Goal: Information Seeking & Learning: Learn about a topic

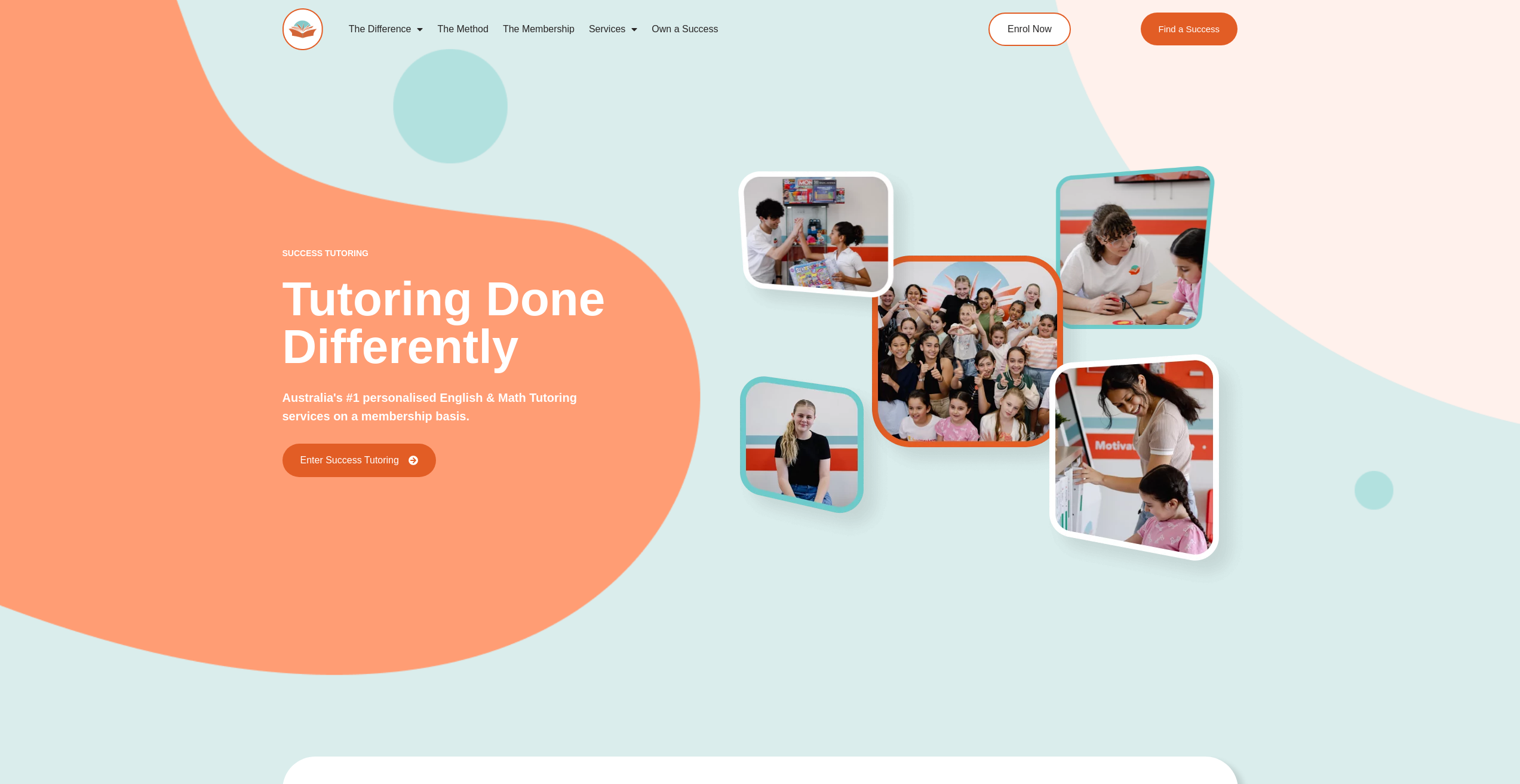
click at [476, 28] on link "The Method" at bounding box center [463, 29] width 65 height 28
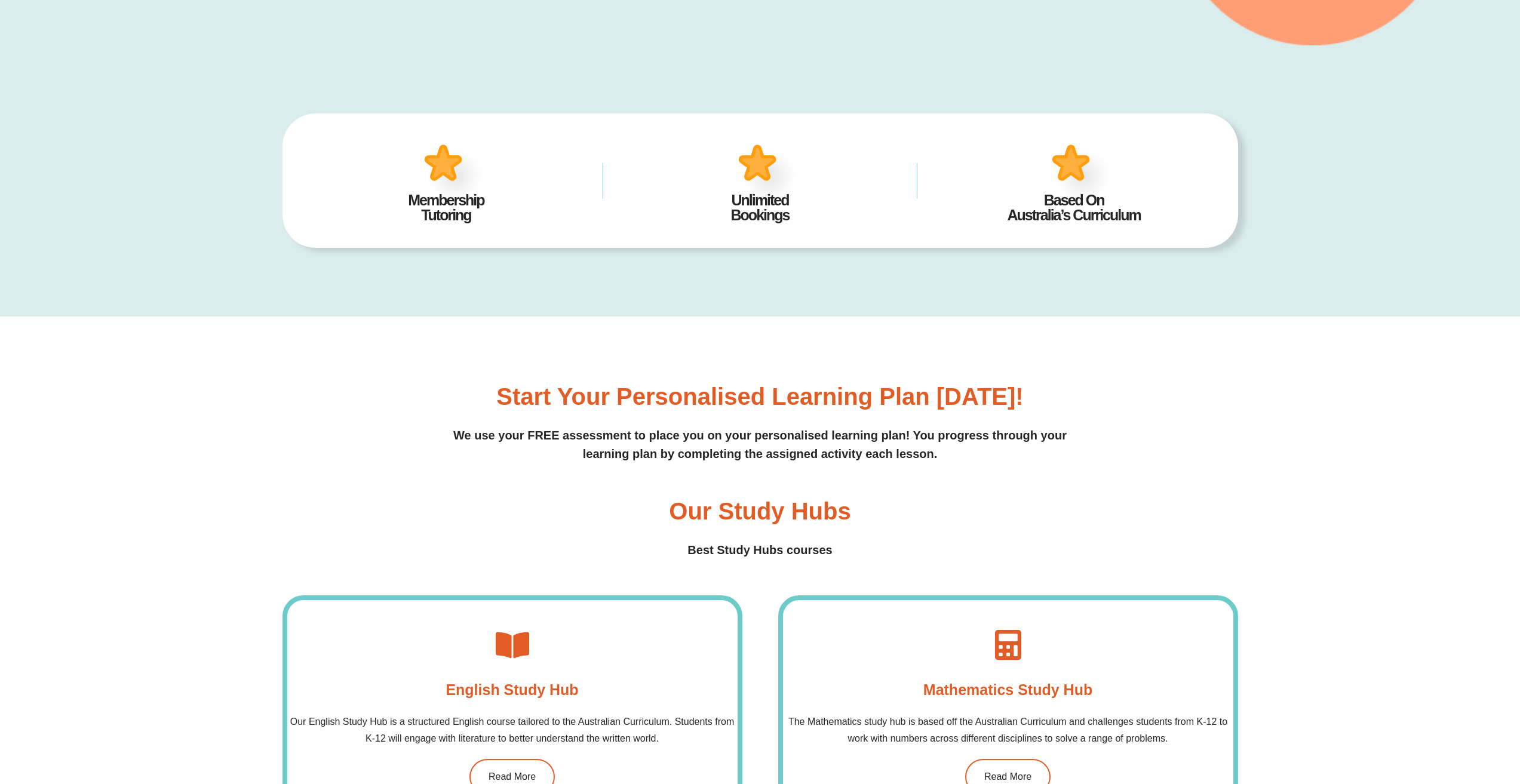
scroll to position [834, 0]
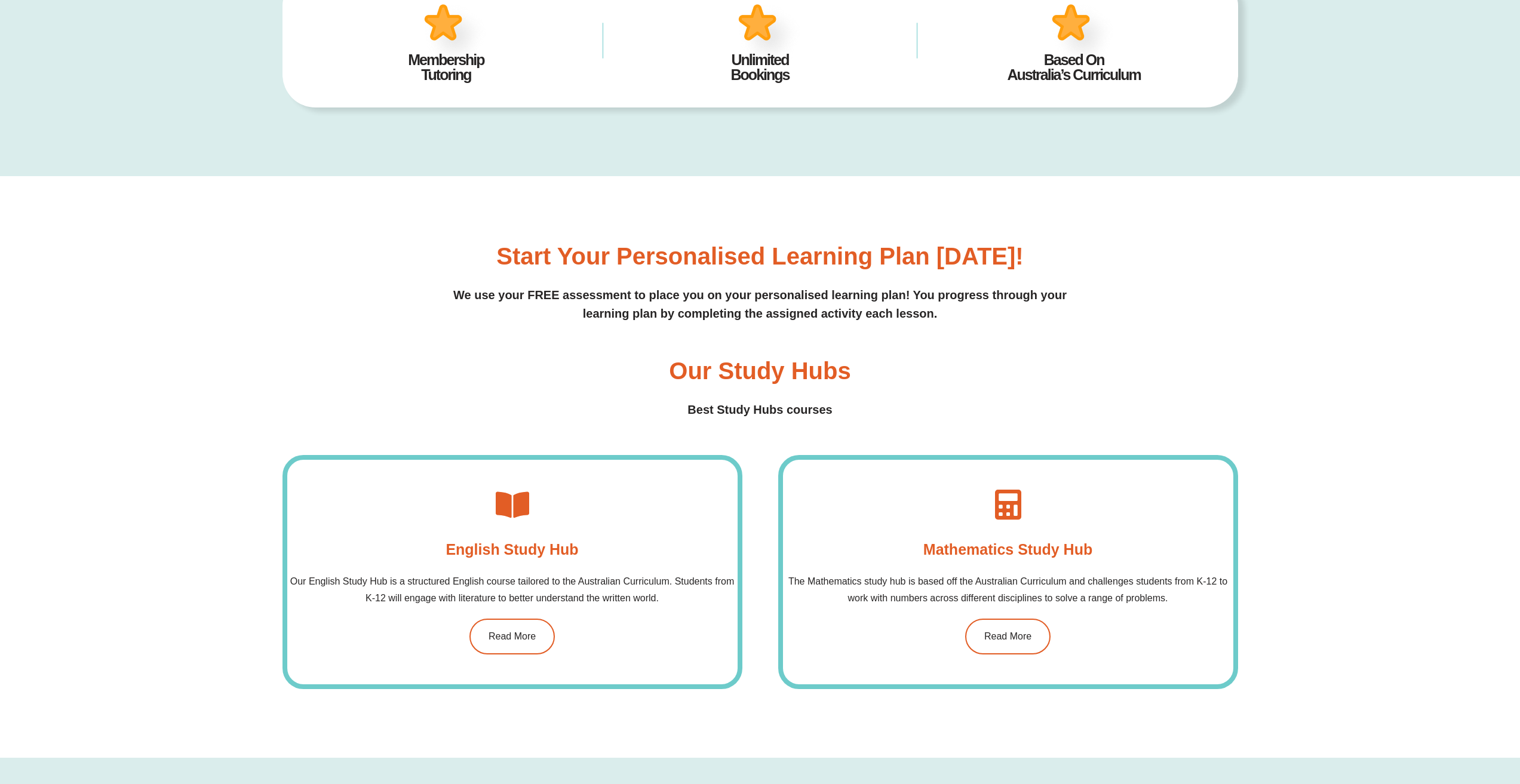
click at [602, 303] on p "We use your FREE assessment to place you on your personalised learning plan! Yo…" at bounding box center [761, 304] width 956 height 37
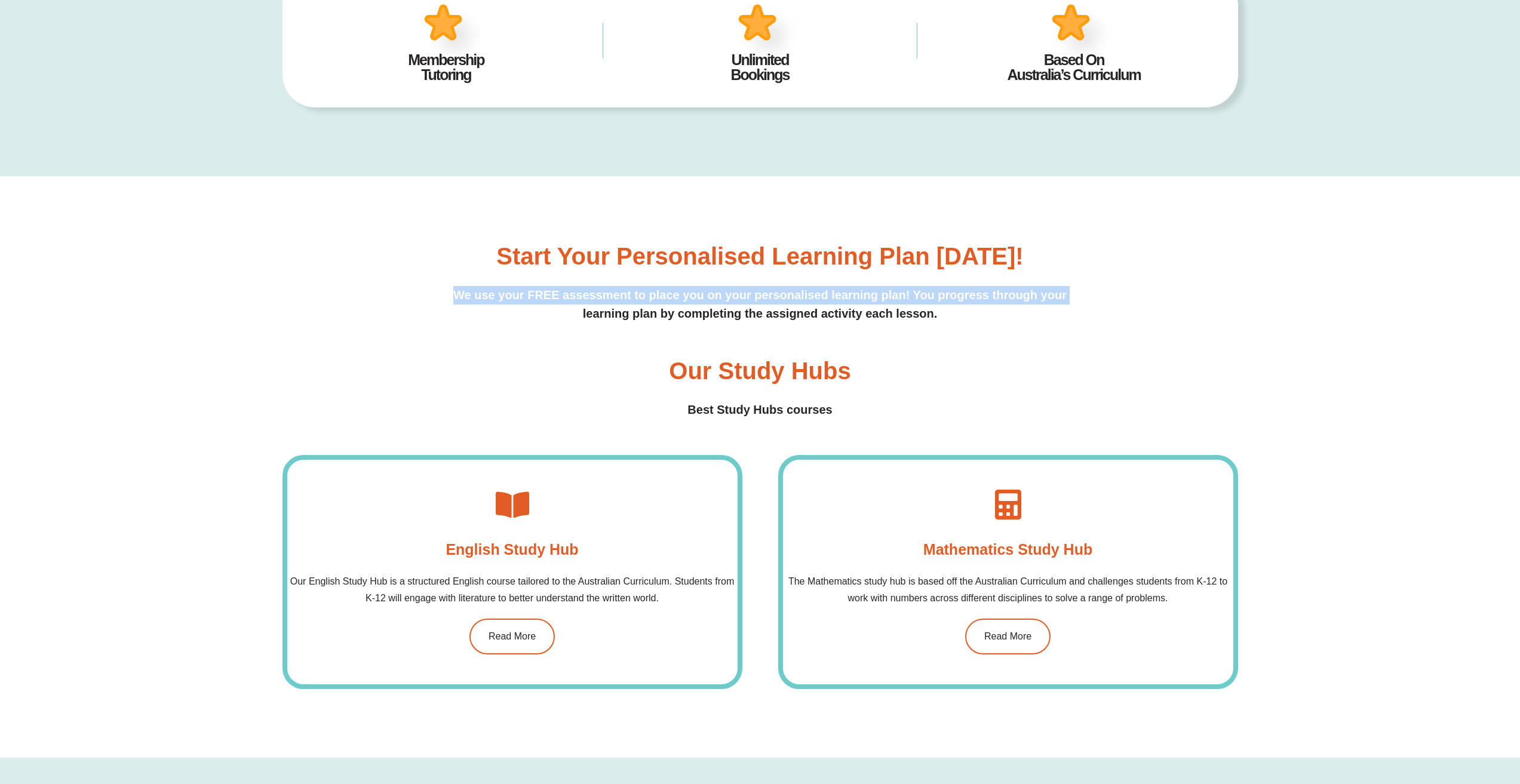
click at [602, 303] on p "We use your FREE assessment to place you on your personalised learning plan! Yo…" at bounding box center [761, 304] width 956 height 37
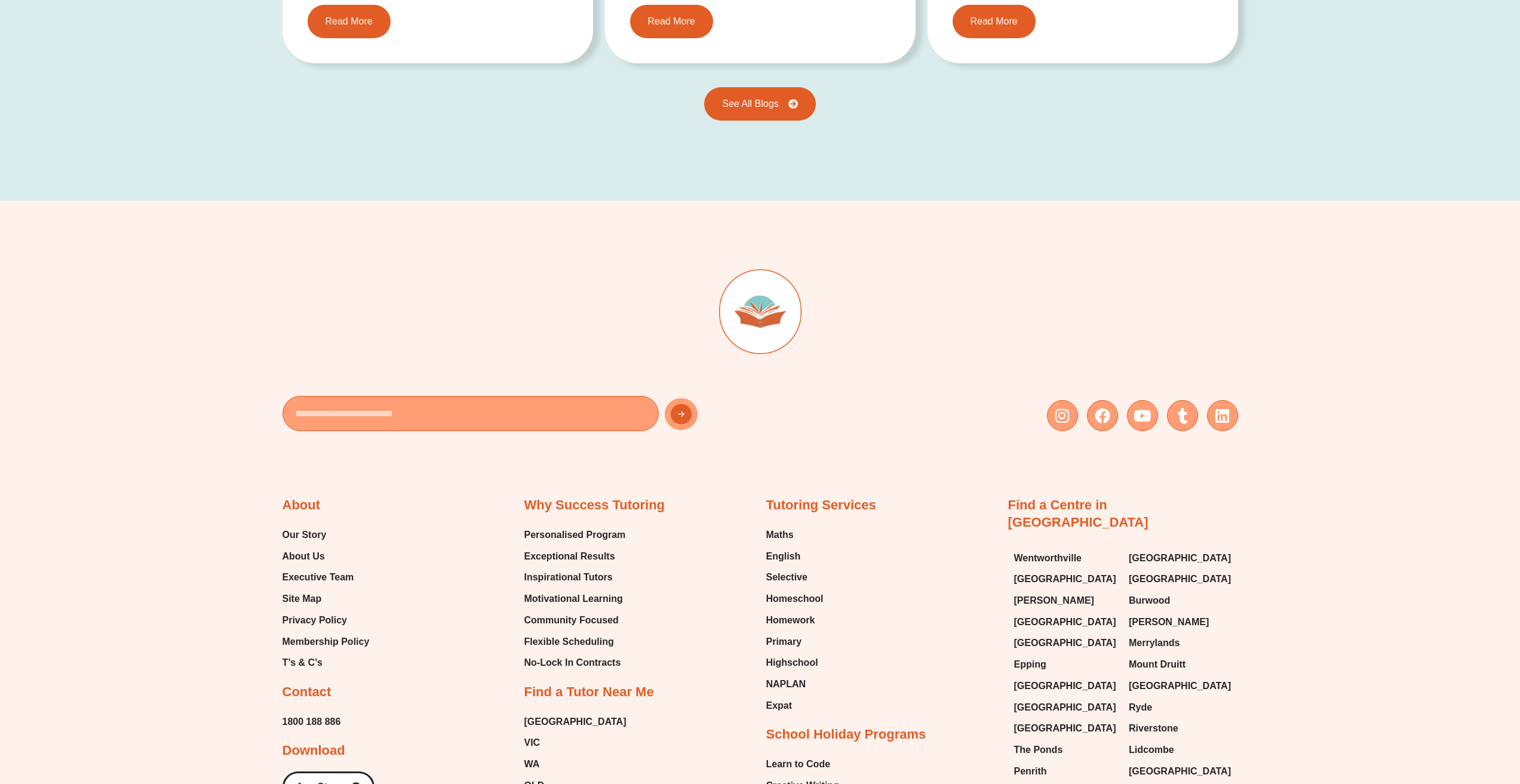
scroll to position [2805, 0]
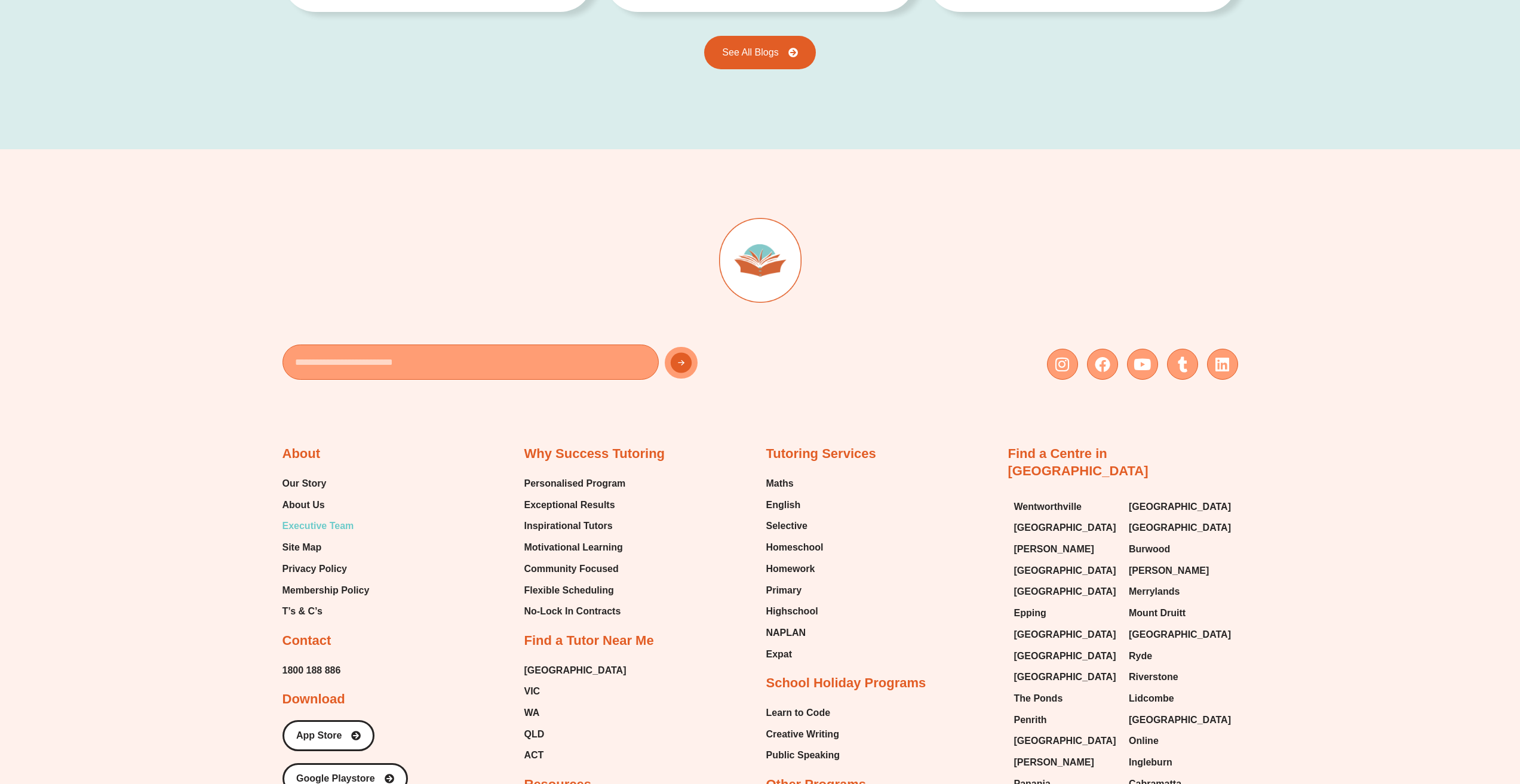
click at [323, 517] on span "Executive Team" at bounding box center [319, 526] width 72 height 18
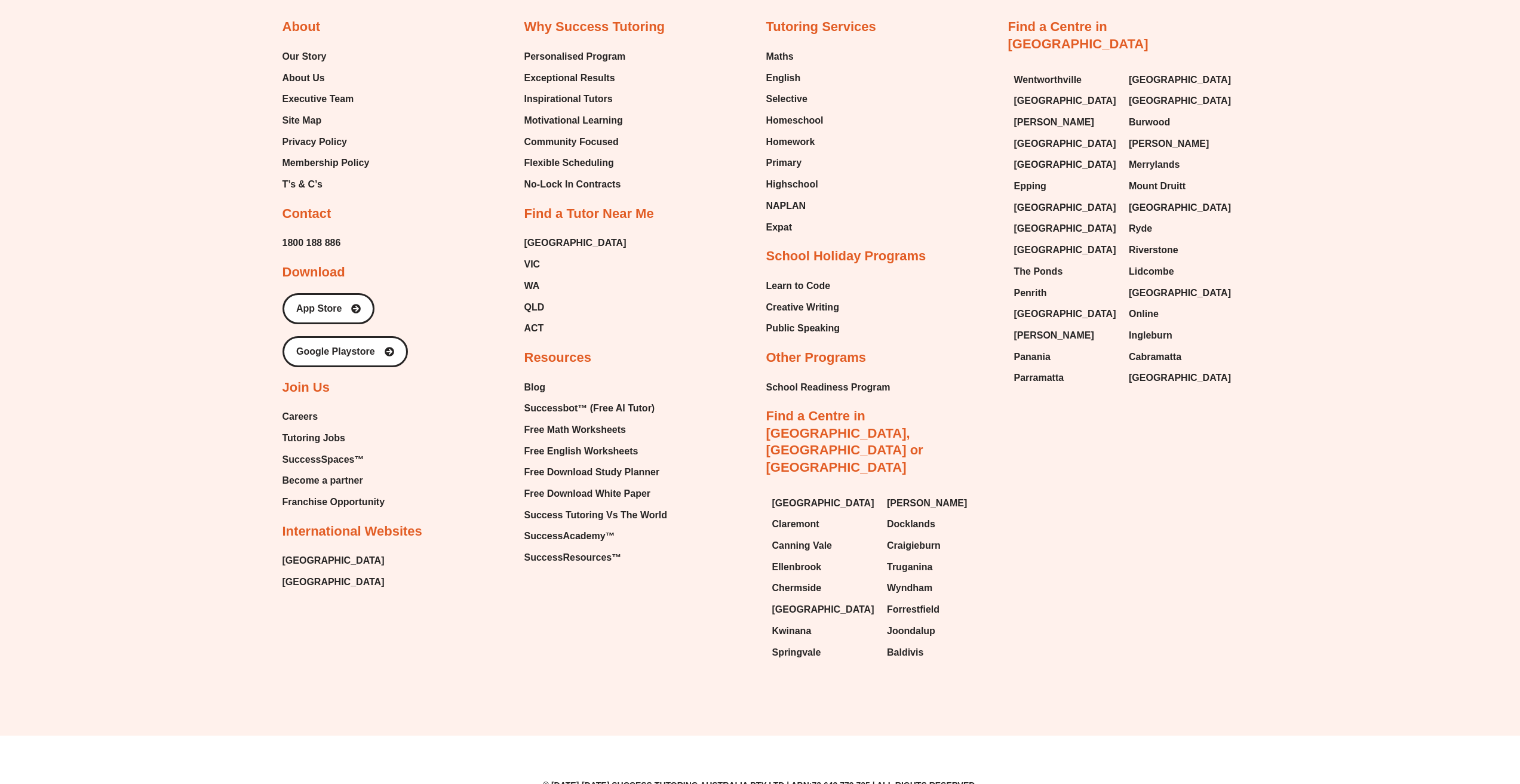
scroll to position [3509, 0]
